Goal: Task Accomplishment & Management: Complete application form

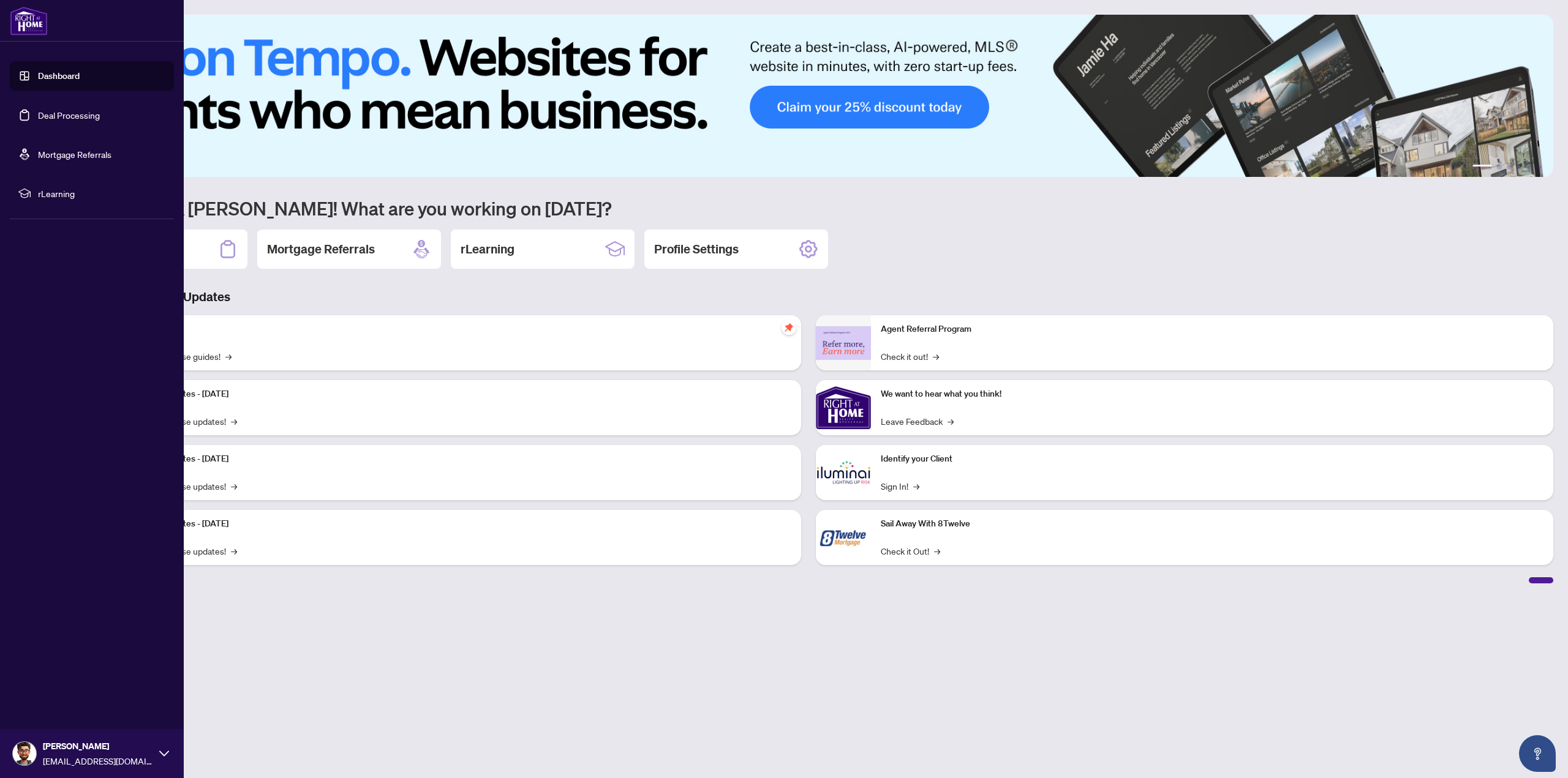
click at [69, 116] on link "Deal Processing" at bounding box center [69, 115] width 62 height 11
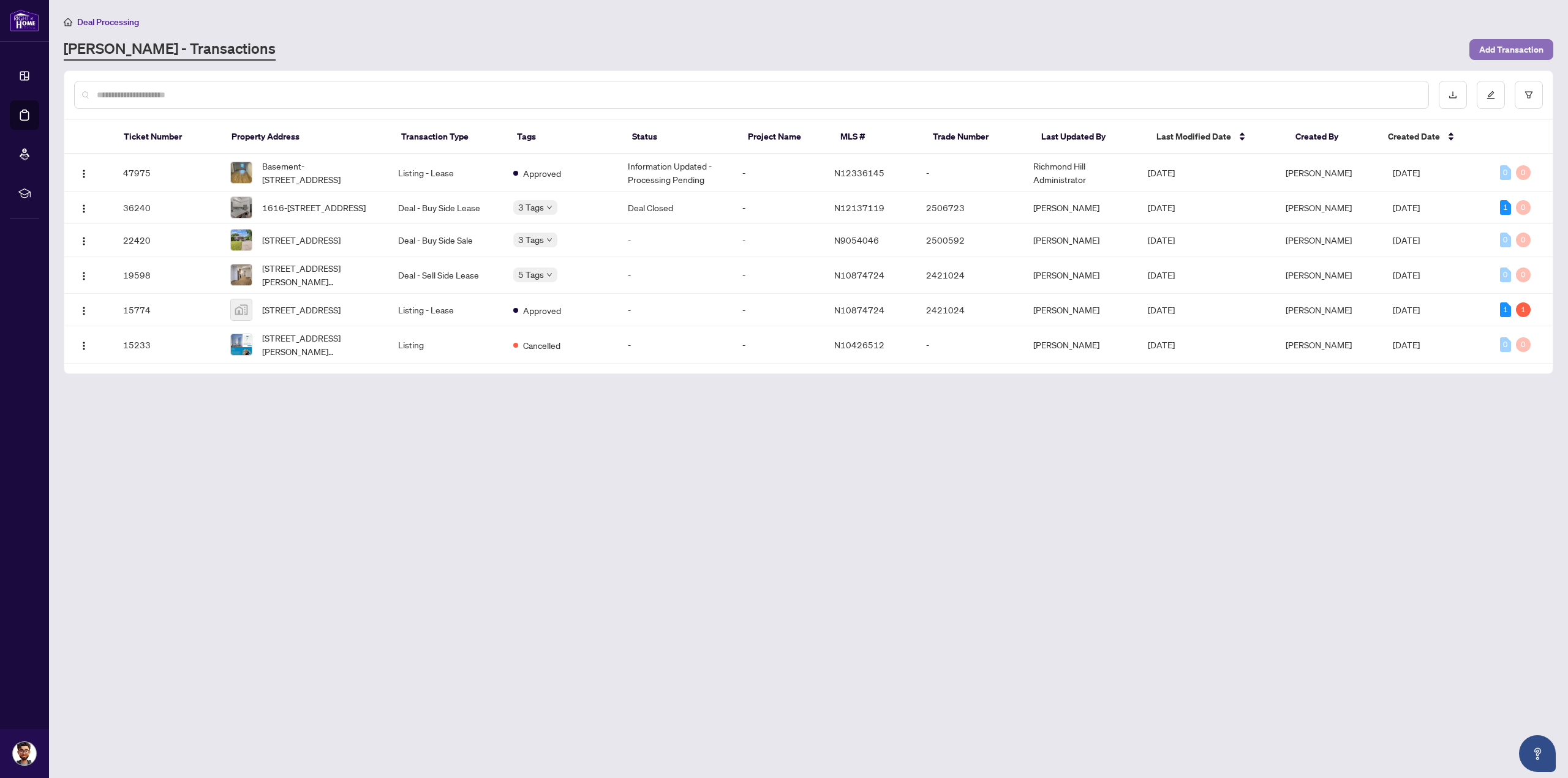
click at [1502, 53] on span "Add Transaction" at bounding box center [1511, 49] width 64 height 20
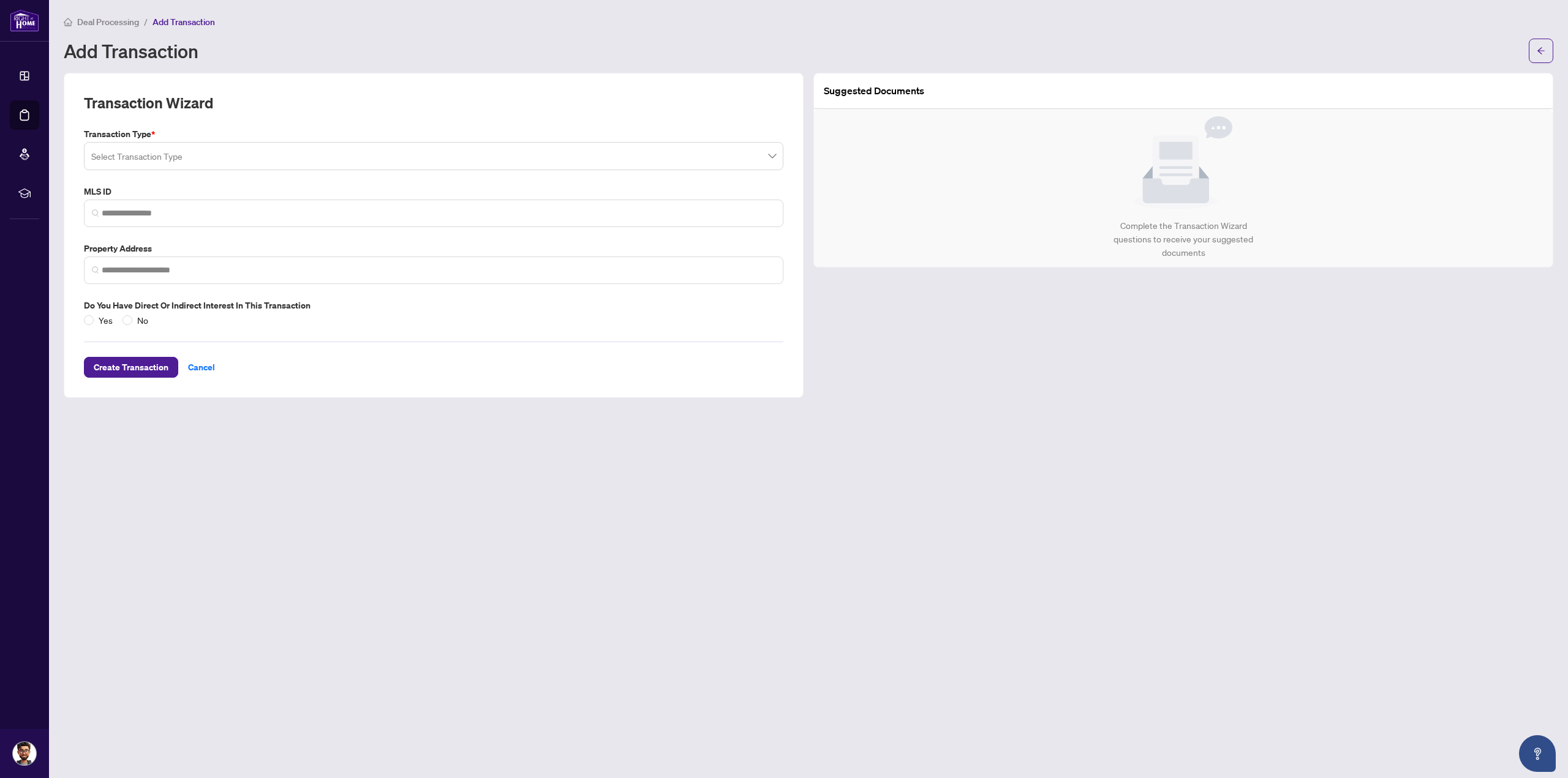
click at [147, 159] on input "search" at bounding box center [428, 158] width 674 height 27
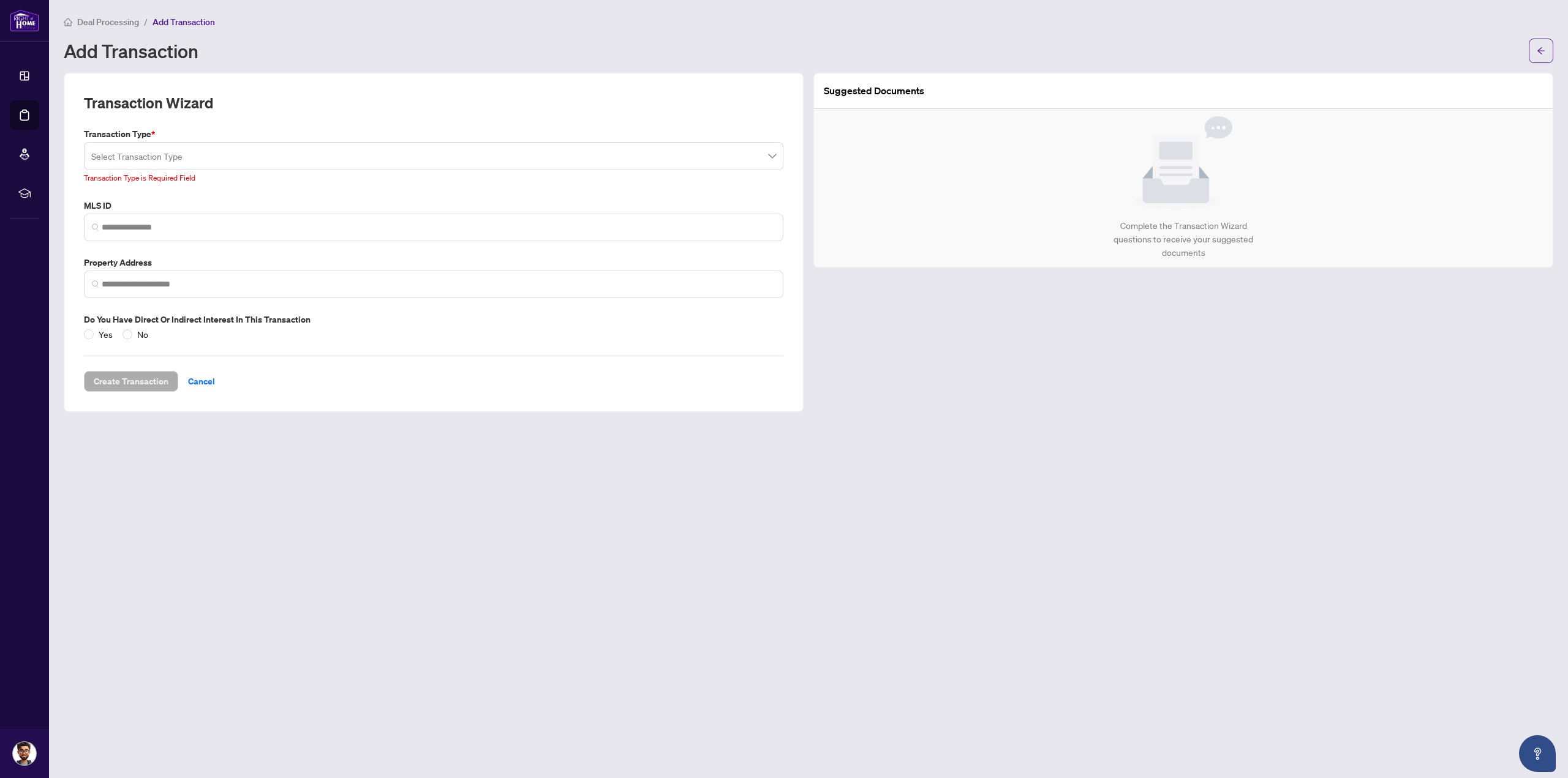
click at [367, 48] on div "Add Transaction" at bounding box center [793, 51] width 1458 height 20
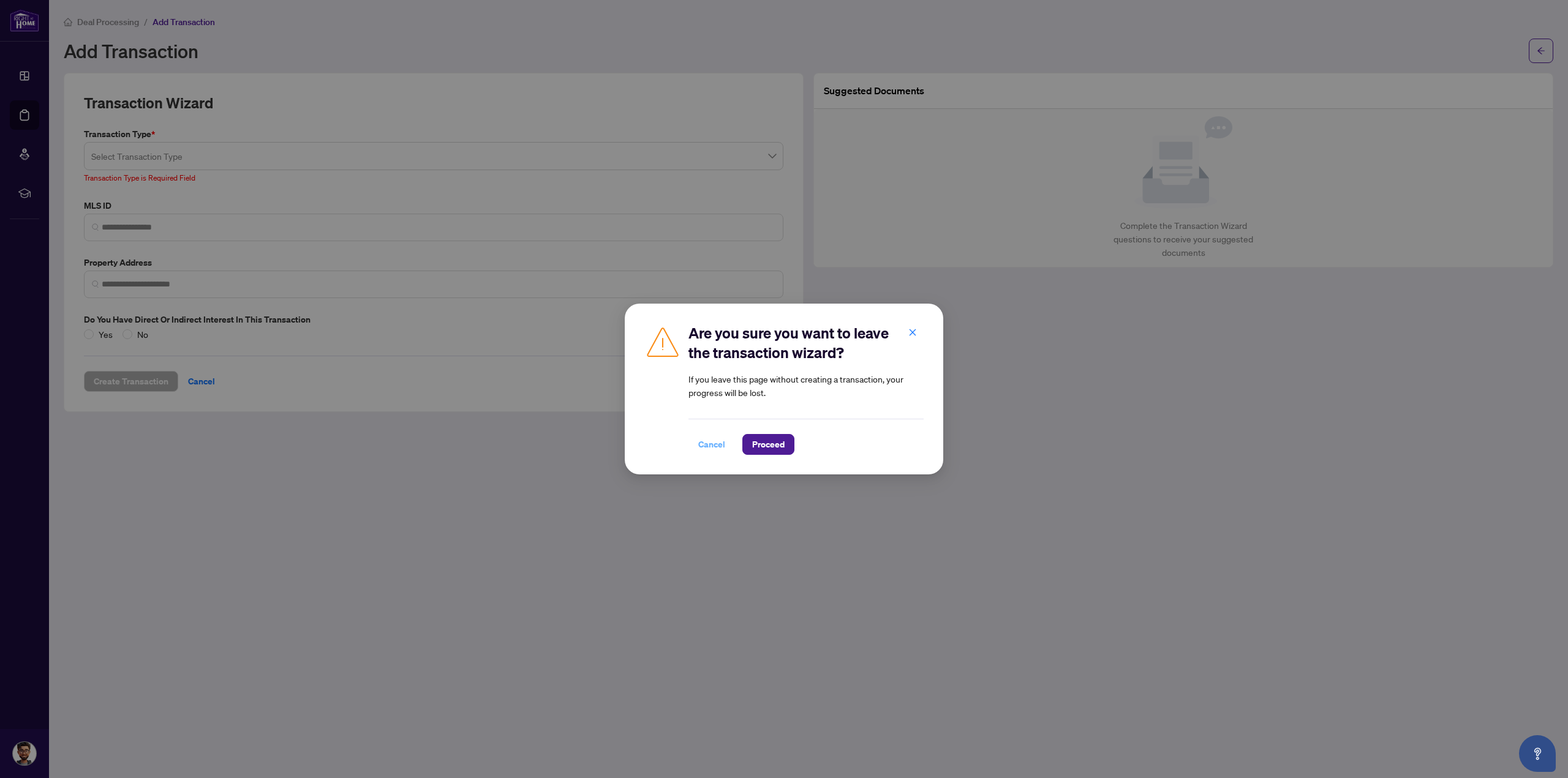
click at [703, 444] on span "Cancel" at bounding box center [712, 444] width 27 height 20
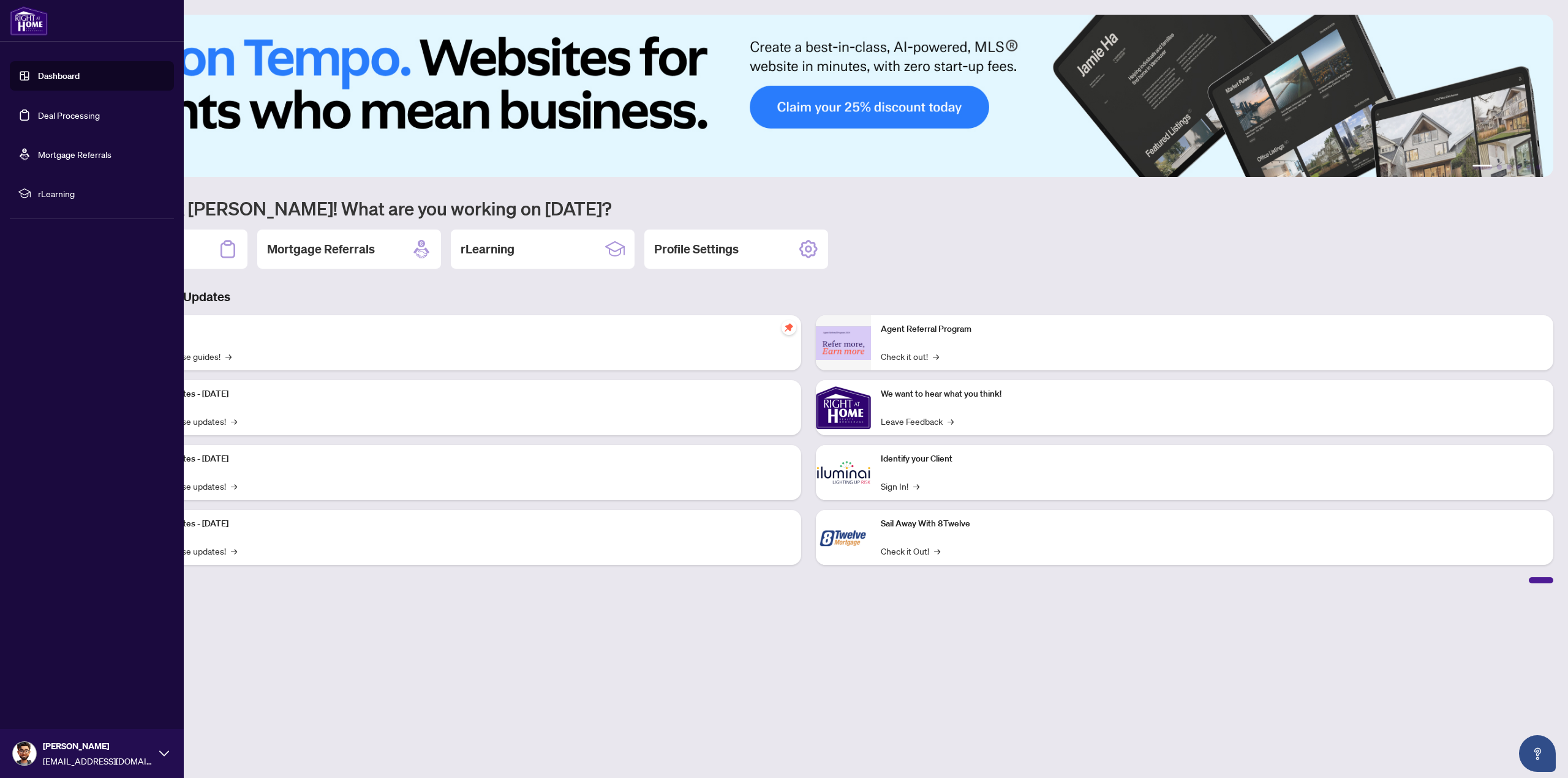
click at [52, 113] on link "Deal Processing" at bounding box center [69, 115] width 62 height 11
